Goal: Use online tool/utility: Utilize a website feature to perform a specific function

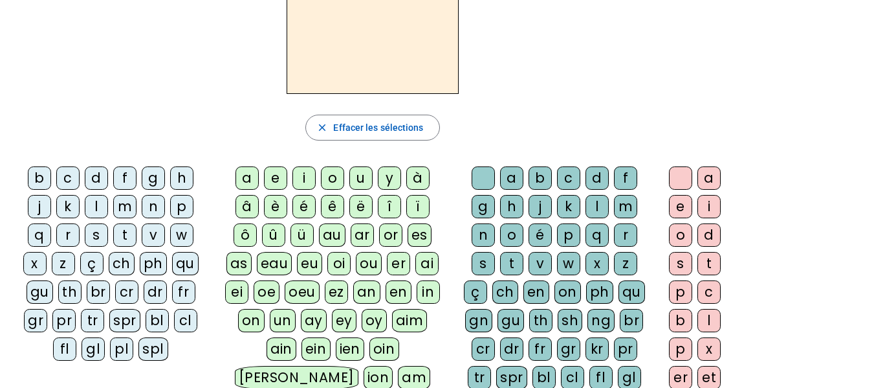
scroll to position [104, 0]
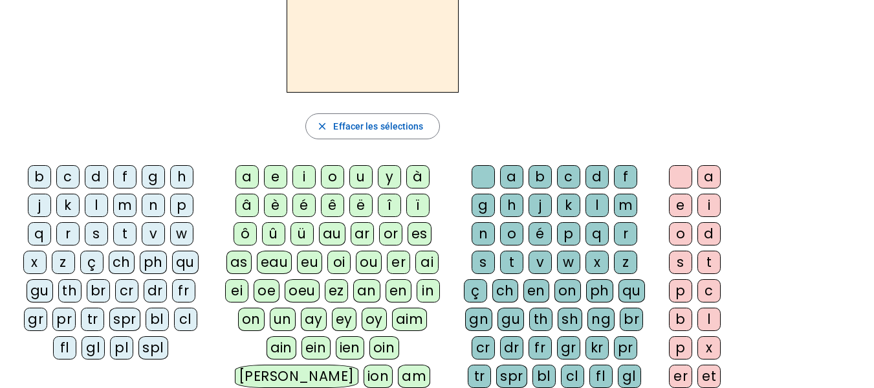
click at [176, 204] on div "p" at bounding box center [181, 204] width 23 height 23
click at [305, 177] on div "i" at bounding box center [303, 176] width 23 height 23
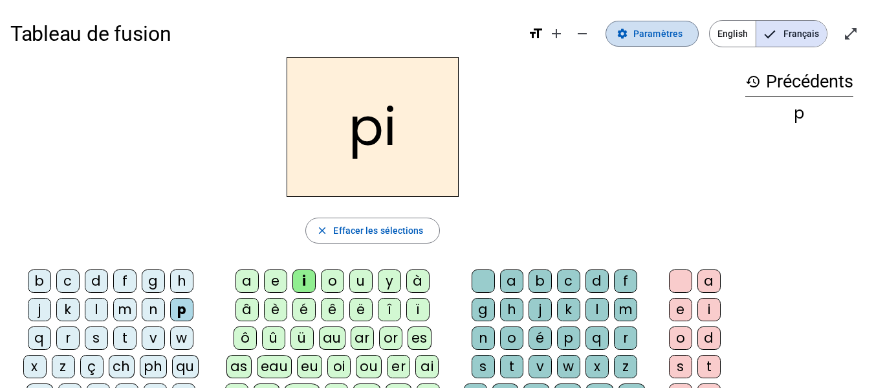
click at [656, 34] on span "Paramètres" at bounding box center [658, 34] width 49 height 16
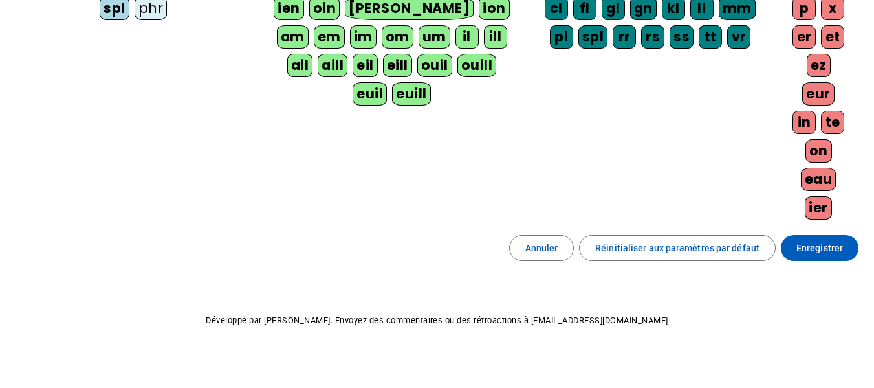
scroll to position [338, 0]
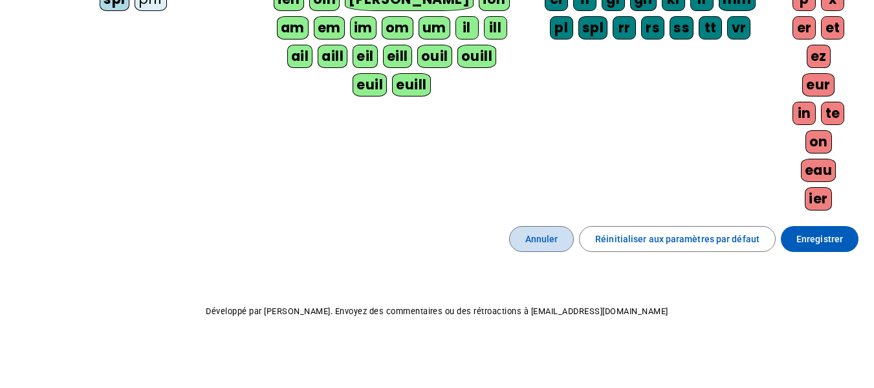
click at [553, 234] on span "Annuler" at bounding box center [541, 239] width 33 height 16
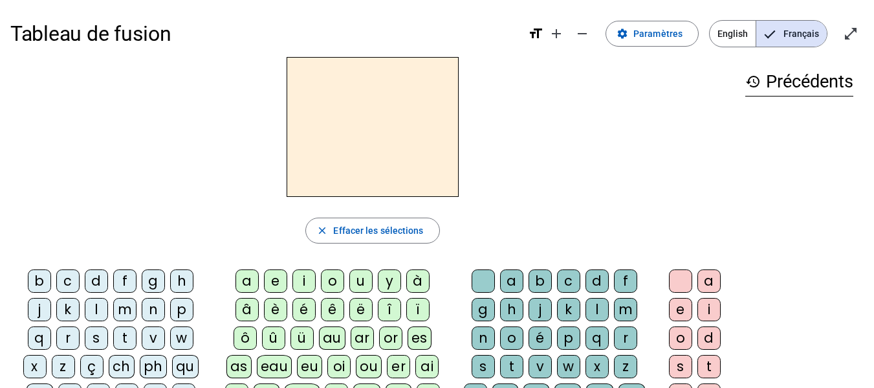
scroll to position [36, 0]
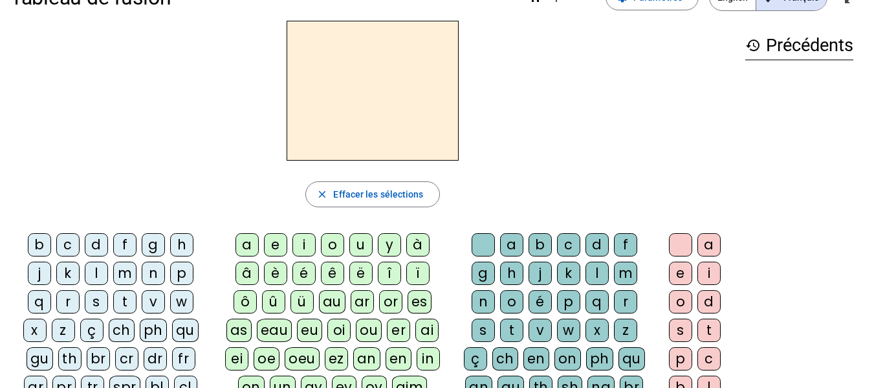
click at [38, 245] on div "b" at bounding box center [39, 244] width 23 height 23
click at [304, 239] on div "i" at bounding box center [303, 244] width 23 height 23
click at [560, 298] on div "p" at bounding box center [568, 301] width 23 height 23
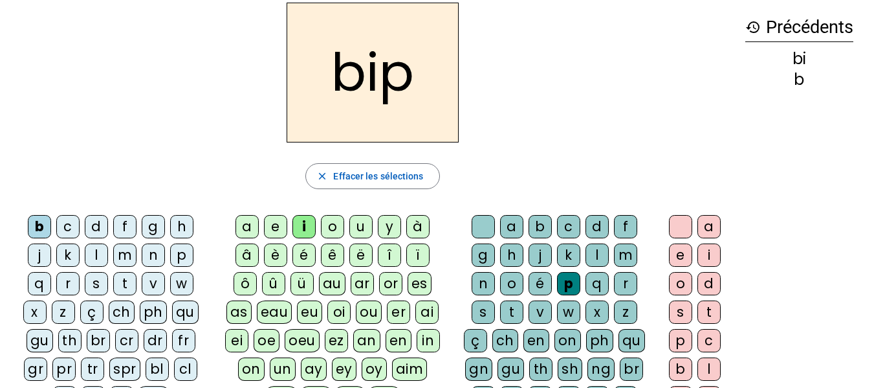
scroll to position [72, 0]
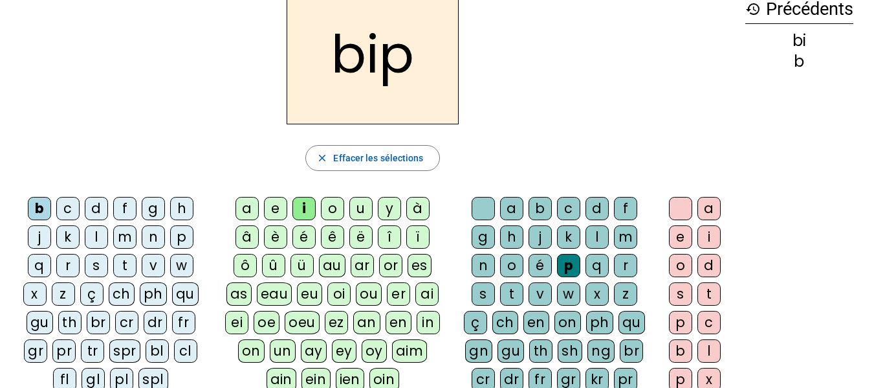
click at [515, 298] on div "t" at bounding box center [511, 293] width 23 height 23
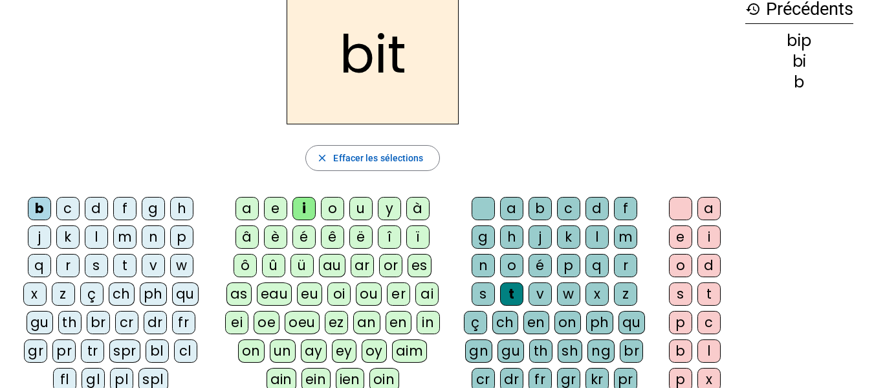
click at [252, 211] on div "a" at bounding box center [247, 208] width 23 height 23
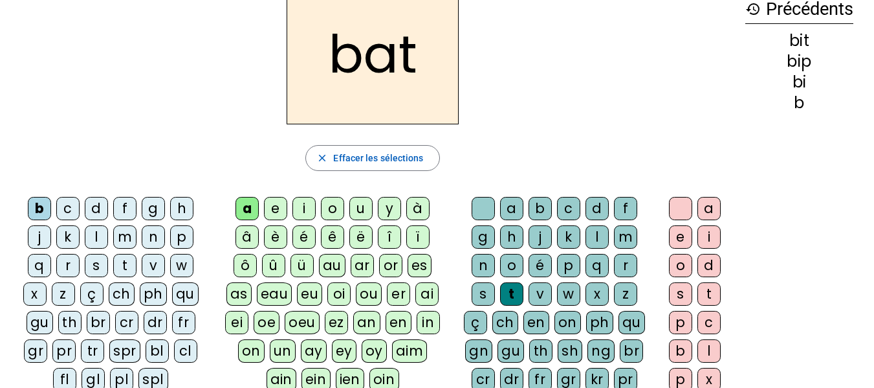
click at [684, 237] on div "e" at bounding box center [680, 236] width 23 height 23
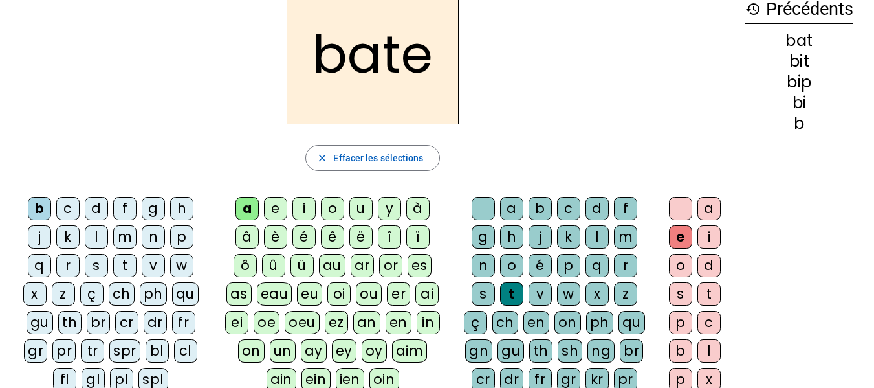
click at [683, 269] on div "o" at bounding box center [680, 265] width 23 height 23
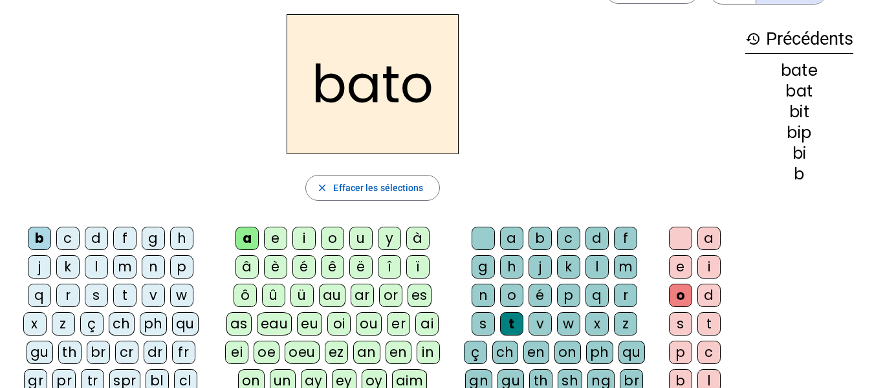
scroll to position [46, 0]
